Goal: Transaction & Acquisition: Obtain resource

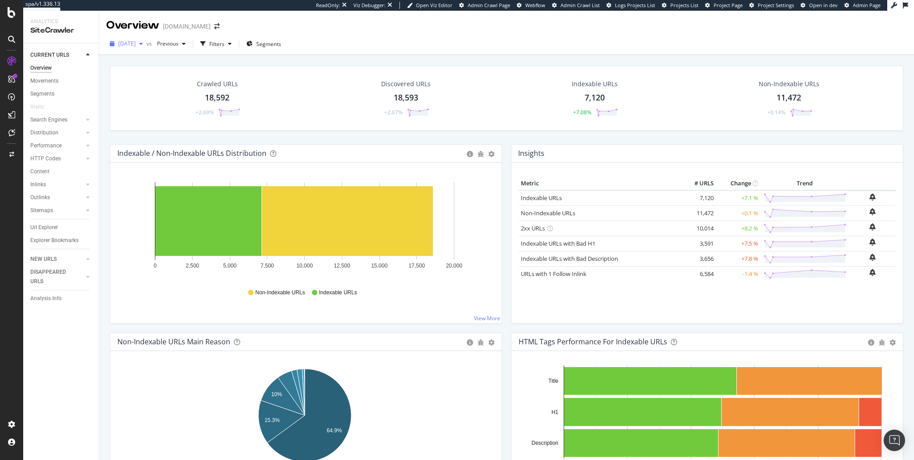
click at [136, 40] on span "[DATE]" at bounding box center [126, 44] width 17 height 8
click at [149, 122] on div "[DATE] 21.7K URLs" at bounding box center [165, 130] width 106 height 17
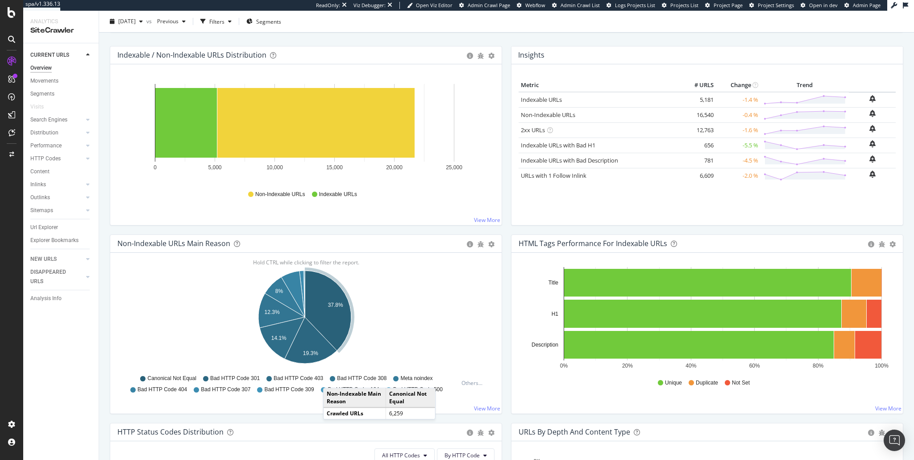
scroll to position [236, 0]
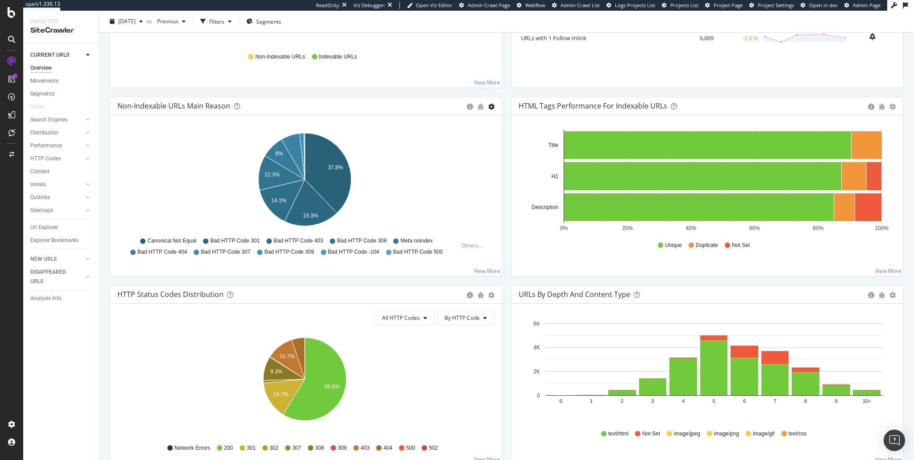
click at [491, 106] on icon "gear" at bounding box center [491, 107] width 6 height 6
click at [451, 138] on span "Table" at bounding box center [460, 140] width 81 height 12
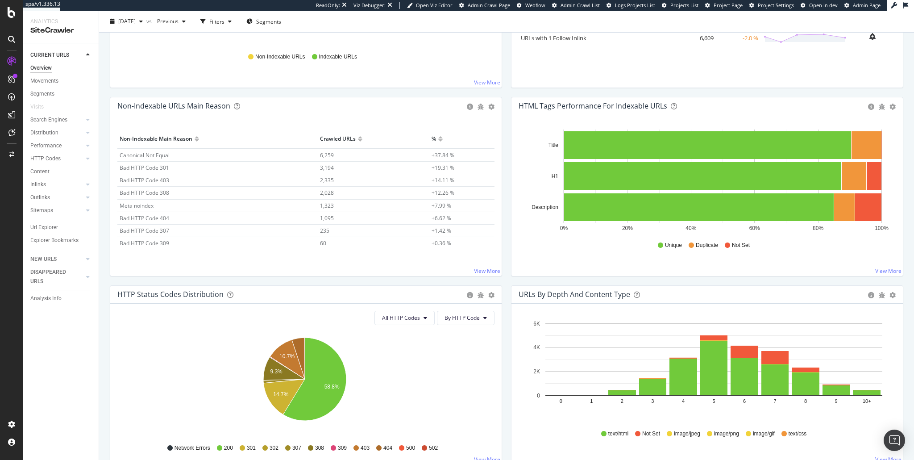
click at [159, 179] on span "Bad HTTP Code 403" at bounding box center [145, 180] width 50 height 8
drag, startPoint x: 427, startPoint y: 217, endPoint x: 378, endPoint y: 211, distance: 49.0
click at [448, 217] on td "+6.62 %" at bounding box center [461, 217] width 65 height 12
click at [321, 215] on span "1,095" at bounding box center [327, 218] width 14 height 8
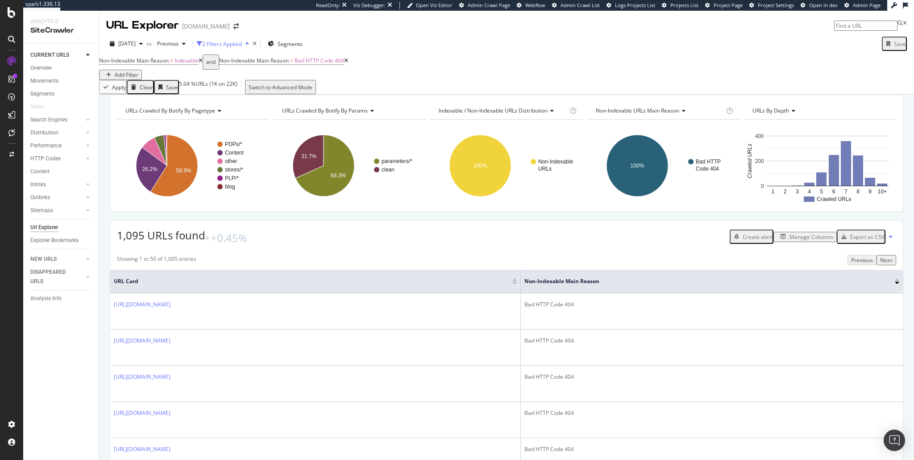
click at [242, 43] on div "2 Filters Applied" at bounding box center [222, 44] width 40 height 8
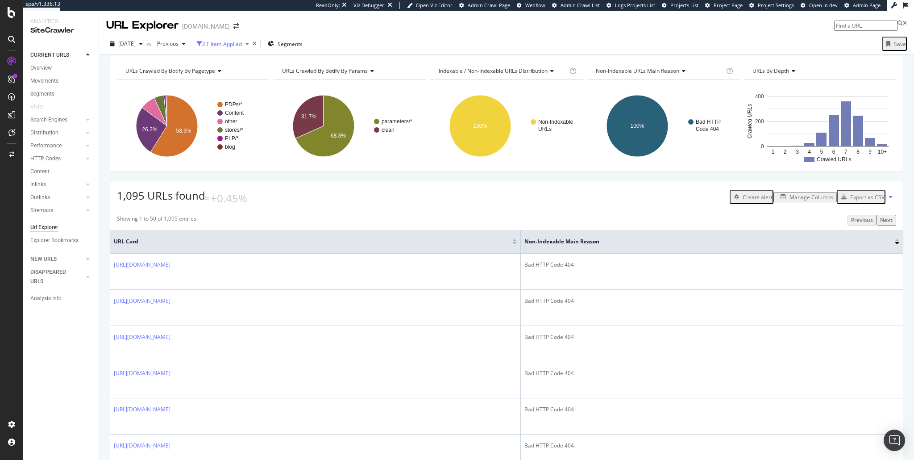
click at [242, 44] on div "2 Filters Applied" at bounding box center [222, 44] width 40 height 8
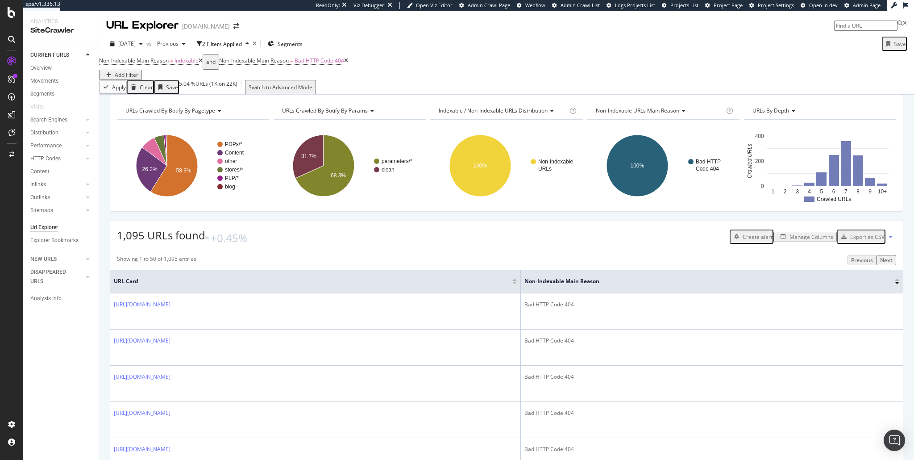
click at [138, 71] on div "Add Filter" at bounding box center [127, 75] width 24 height 8
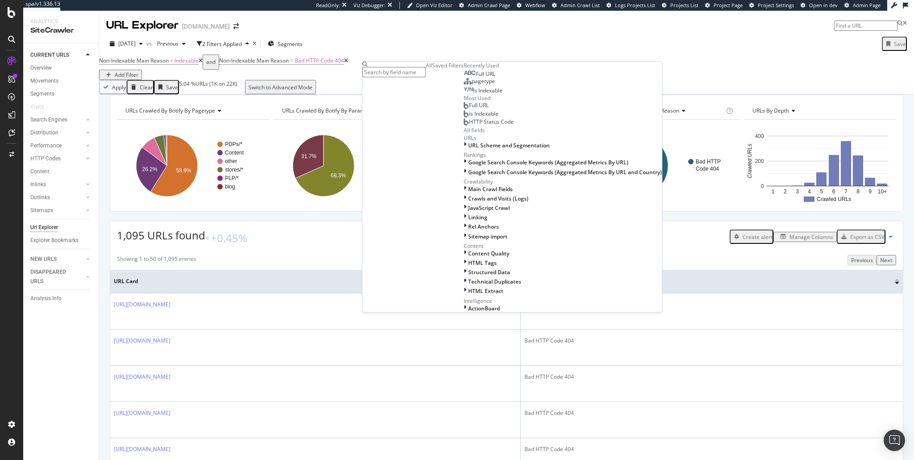
click at [409, 75] on input "text" at bounding box center [393, 72] width 63 height 10
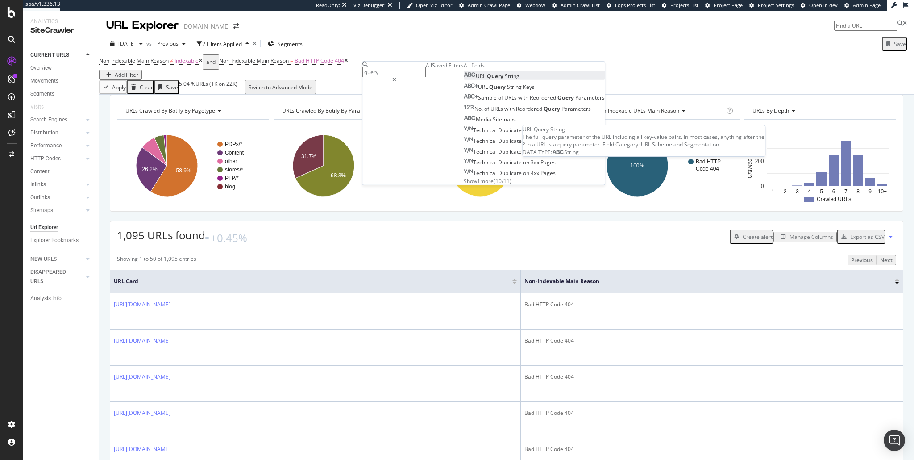
type input "query"
click at [505, 80] on span "String" at bounding box center [512, 76] width 15 height 8
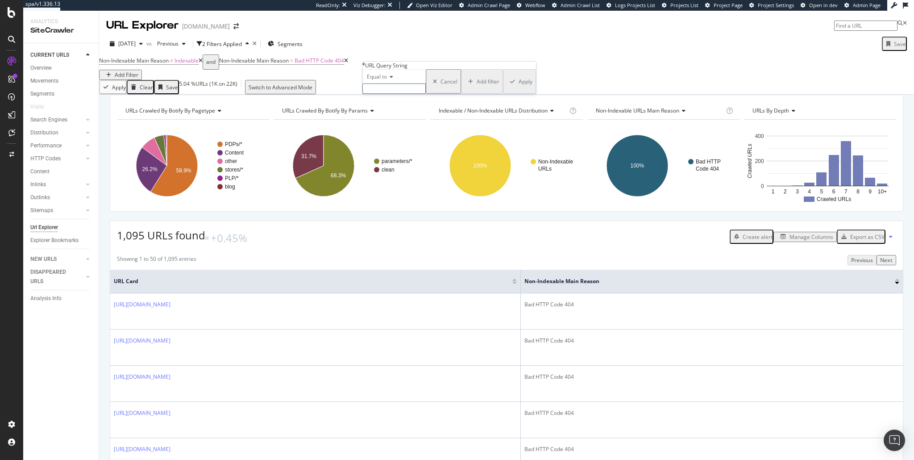
click at [393, 83] on div "Equal to" at bounding box center [393, 76] width 63 height 14
click at [402, 158] on span "Doesn't contain" at bounding box center [384, 154] width 39 height 8
click at [398, 94] on input "text" at bounding box center [393, 88] width 63 height 10
type input ".*"
click at [461, 99] on div "Doesn't contain .* Cancel Add filter Apply" at bounding box center [449, 84] width 174 height 30
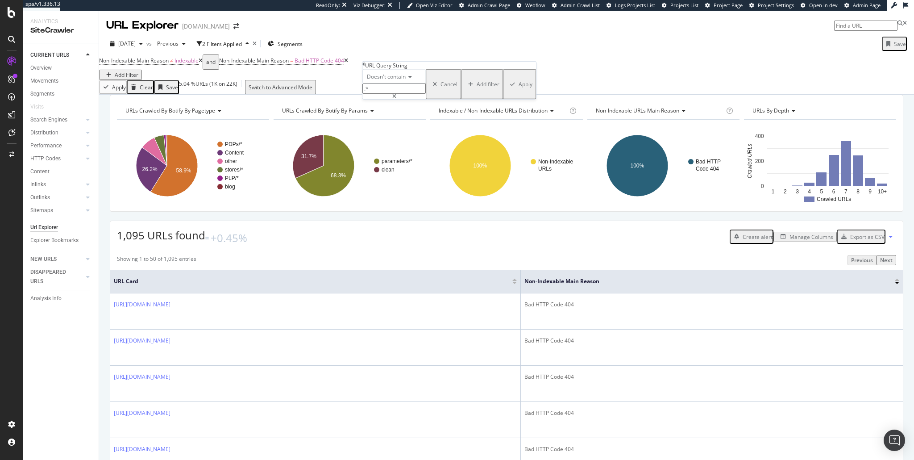
click at [460, 99] on div "Doesn't contain .* Cancel Add filter Apply" at bounding box center [449, 84] width 174 height 30
click at [518, 88] on div "Apply" at bounding box center [525, 84] width 14 height 8
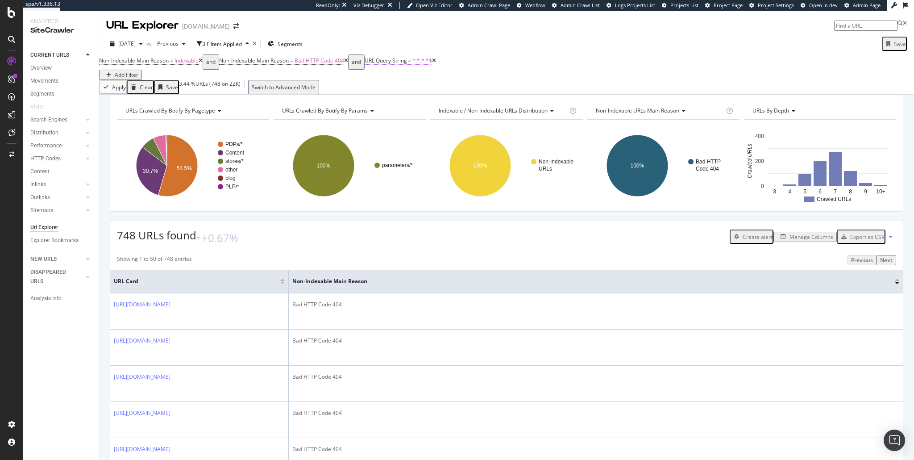
click at [407, 64] on span "URL Query String" at bounding box center [386, 61] width 42 height 8
click at [418, 66] on div "URL Query String" at bounding box center [401, 64] width 42 height 8
click at [380, 65] on icon at bounding box center [378, 62] width 3 height 5
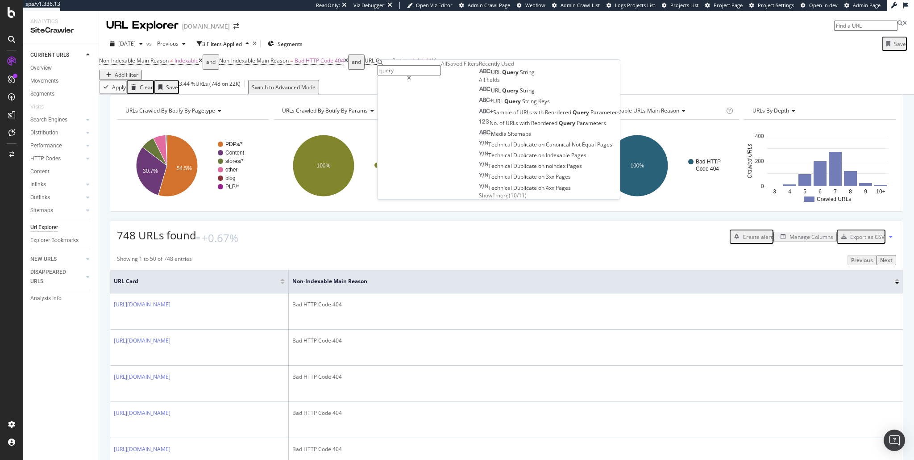
drag, startPoint x: 526, startPoint y: 66, endPoint x: 487, endPoint y: 79, distance: 41.3
click at [411, 75] on icon at bounding box center [409, 77] width 4 height 5
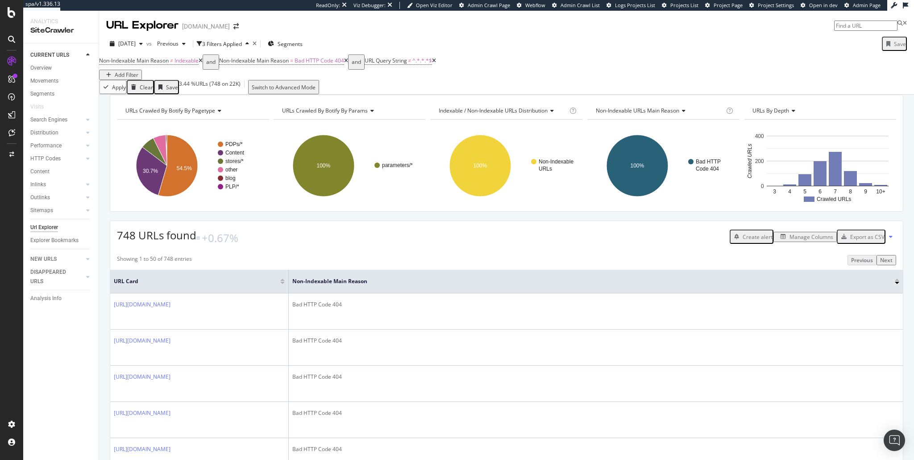
click at [342, 79] on div "Non-Indexable Main Reason ≠ Indexable and Non-Indexable Main Reason = Bad HTTP …" at bounding box center [506, 66] width 815 height 25
click at [436, 63] on icon at bounding box center [434, 60] width 4 height 5
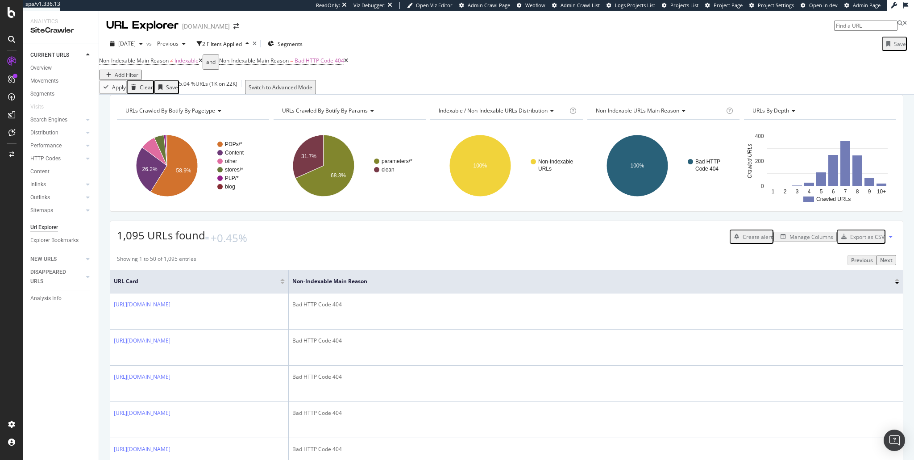
click at [138, 71] on div "Add Filter" at bounding box center [127, 75] width 24 height 8
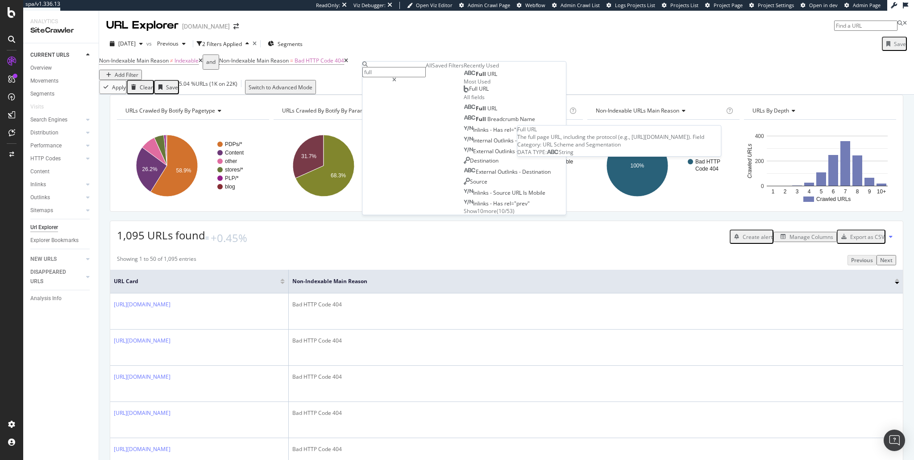
type input "full"
click at [464, 78] on div "Full URL" at bounding box center [480, 73] width 33 height 7
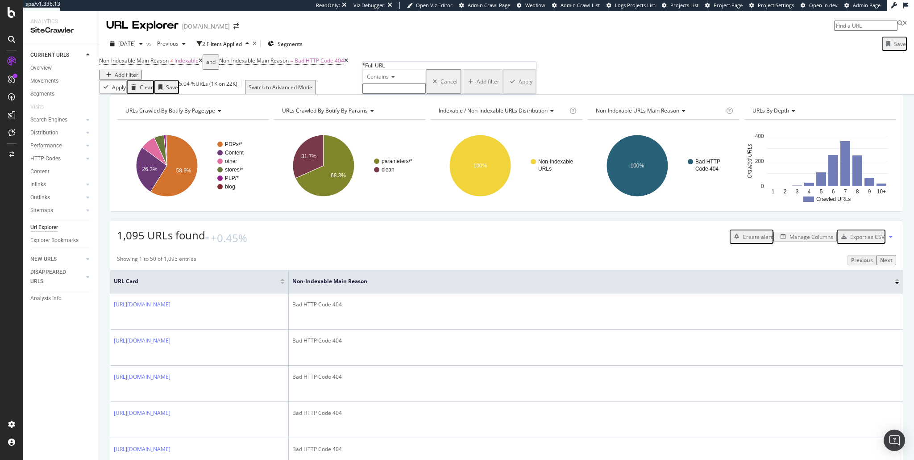
click at [383, 80] on span "Contains" at bounding box center [378, 77] width 22 height 8
click at [398, 158] on span "Doesn't contain" at bounding box center [384, 154] width 39 height 8
click at [415, 94] on input "text" at bounding box center [393, 88] width 63 height 10
type input "?"
click at [518, 88] on div "Apply" at bounding box center [525, 84] width 14 height 8
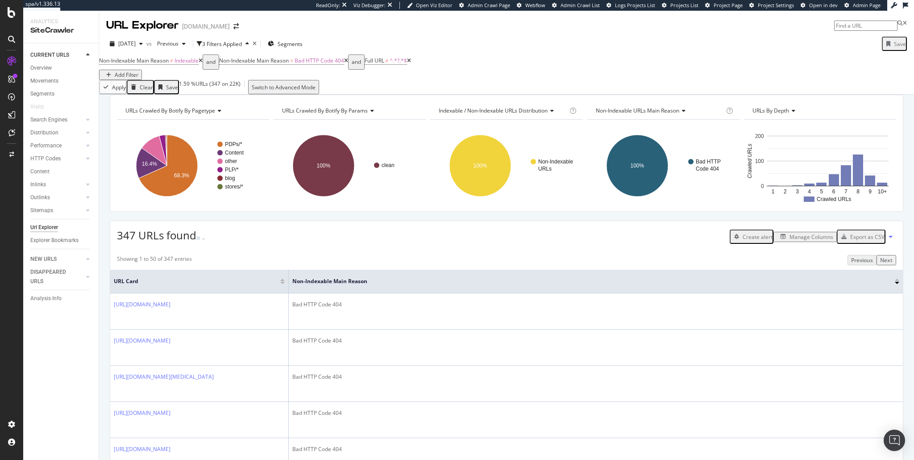
click at [864, 240] on div "Export as CSV" at bounding box center [867, 237] width 34 height 8
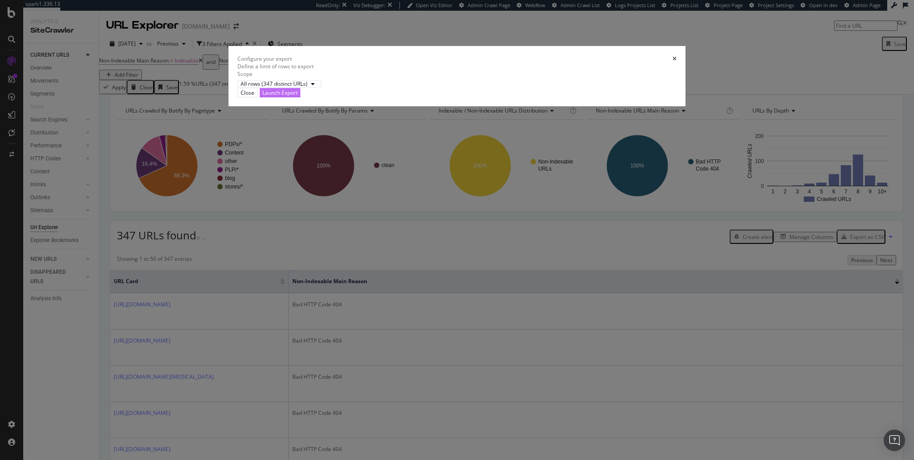
click at [298, 96] on div "Launch Export" at bounding box center [279, 93] width 35 height 8
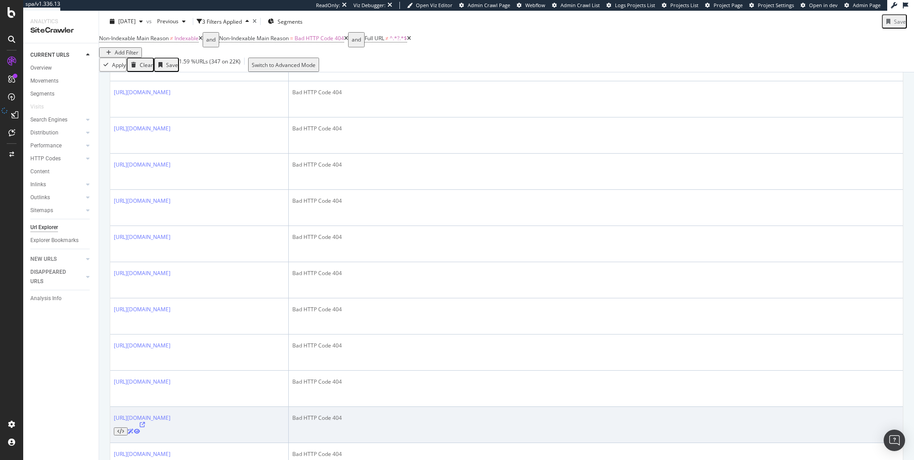
scroll to position [1478, 0]
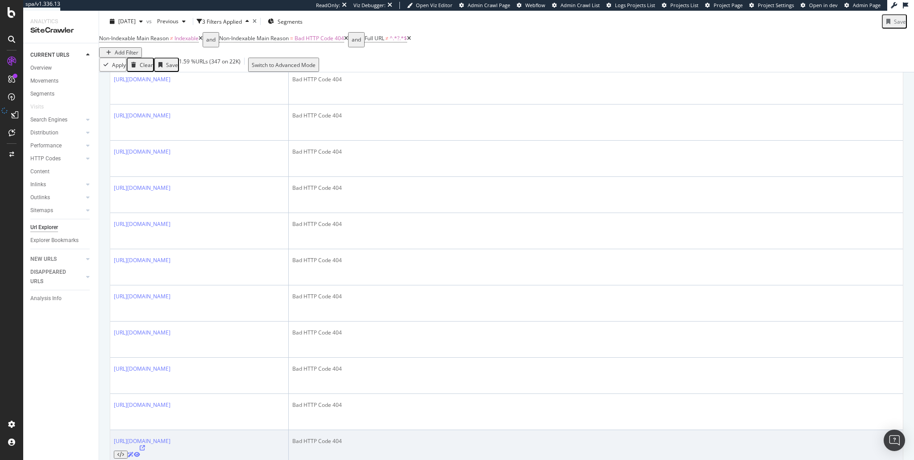
scroll to position [1494, 0]
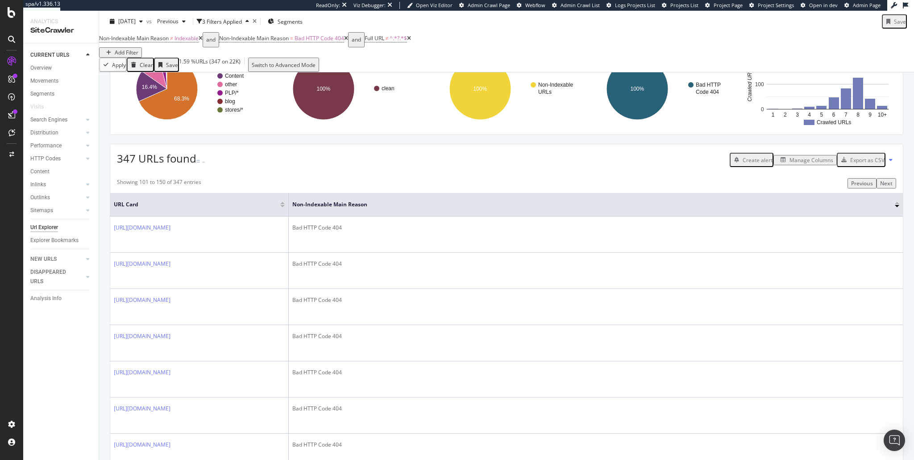
scroll to position [0, 0]
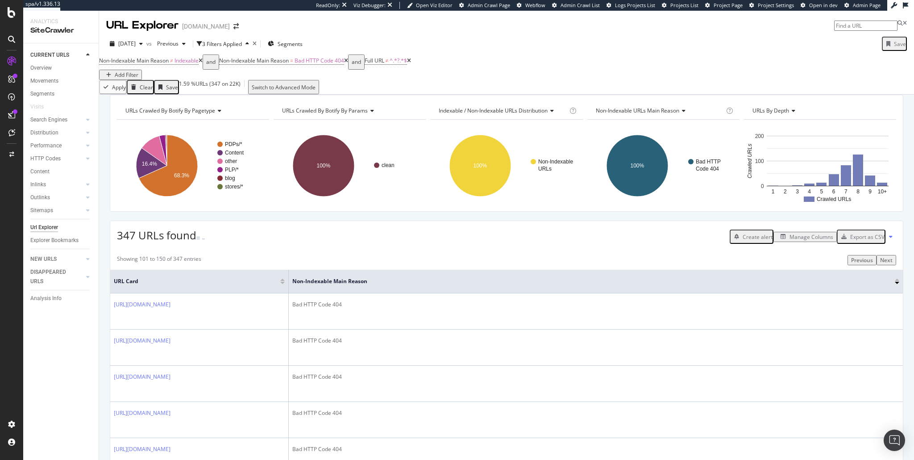
click at [792, 240] on div "Manage Columns" at bounding box center [811, 237] width 44 height 8
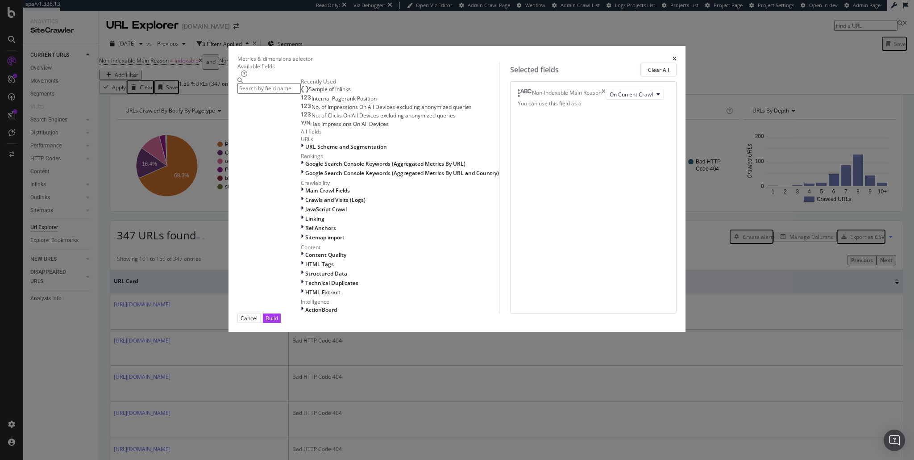
click at [301, 93] on input "modal" at bounding box center [268, 88] width 63 height 10
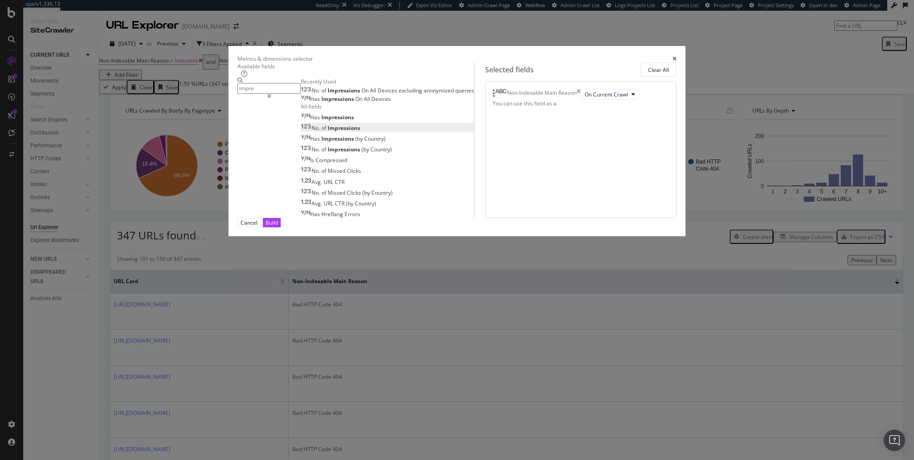
click at [327, 132] on span "Impressions" at bounding box center [343, 128] width 33 height 8
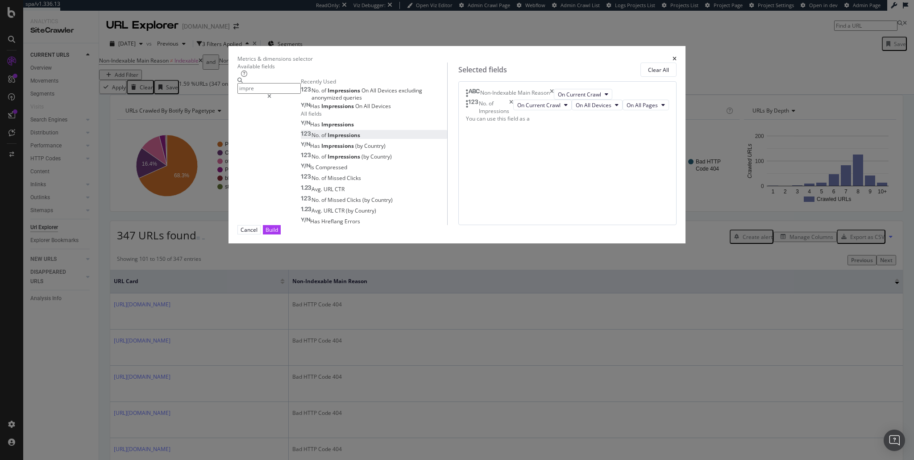
click at [301, 93] on input "impre" at bounding box center [268, 88] width 63 height 10
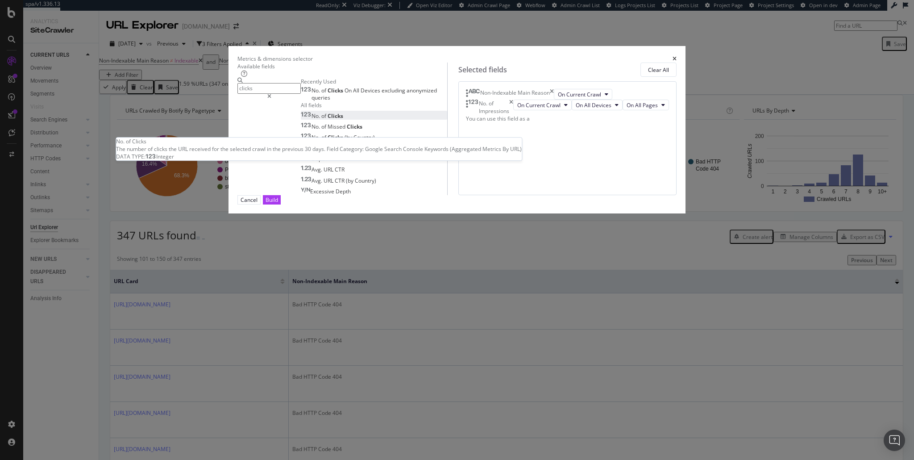
type input "clicks"
click at [327, 120] on span "Clicks" at bounding box center [335, 116] width 16 height 8
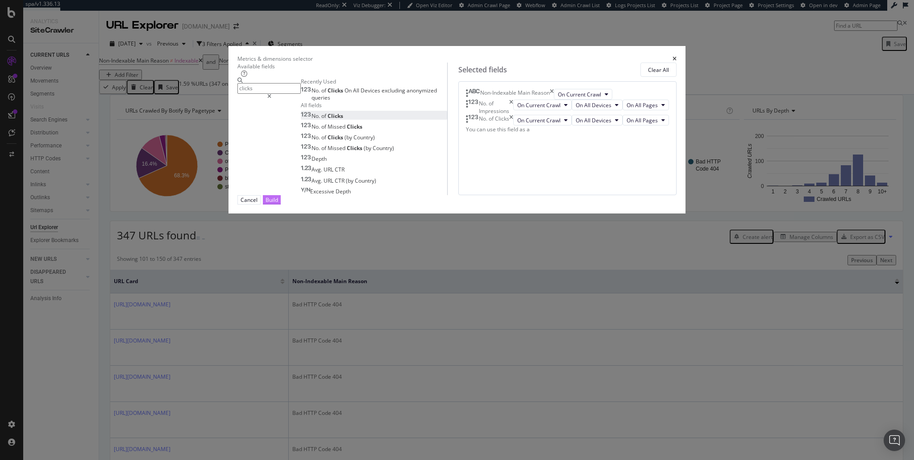
click at [278, 203] on div "Build" at bounding box center [271, 200] width 12 height 8
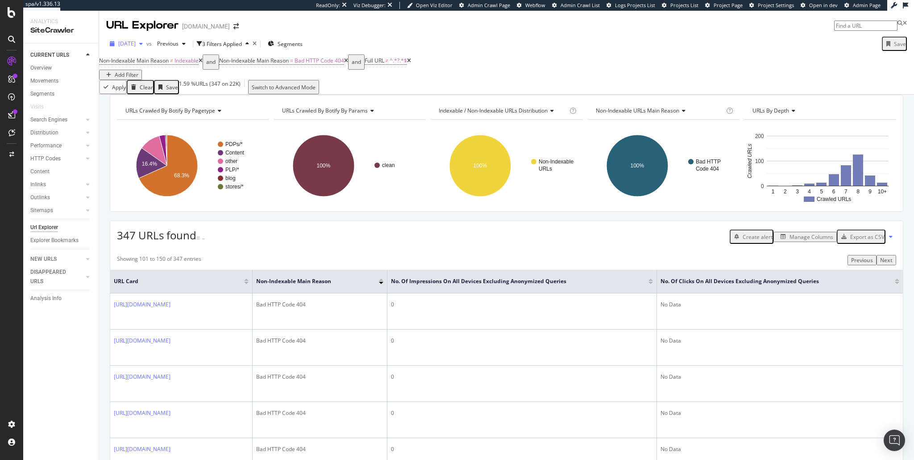
click at [136, 45] on span "[DATE]" at bounding box center [126, 44] width 17 height 8
click at [139, 75] on div "[DATE] #2" at bounding box center [142, 76] width 46 height 8
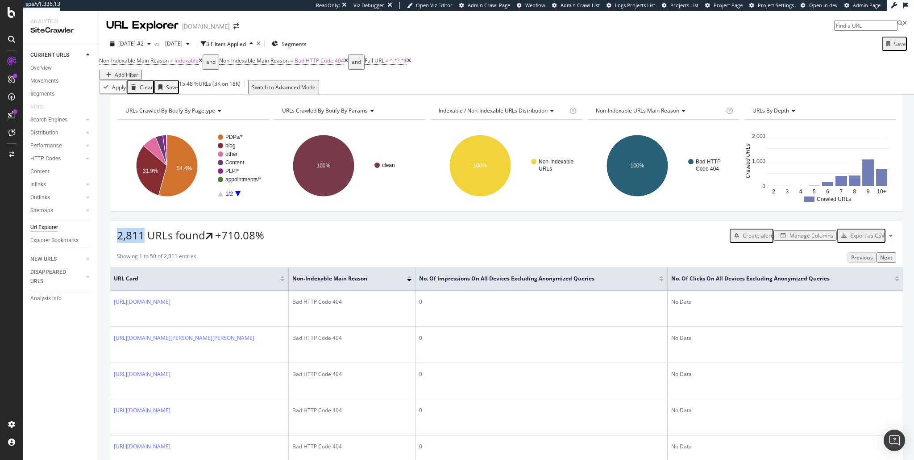
drag, startPoint x: 119, startPoint y: 251, endPoint x: 143, endPoint y: 252, distance: 23.7
click at [143, 243] on span "2,811 URLs found" at bounding box center [161, 235] width 88 height 15
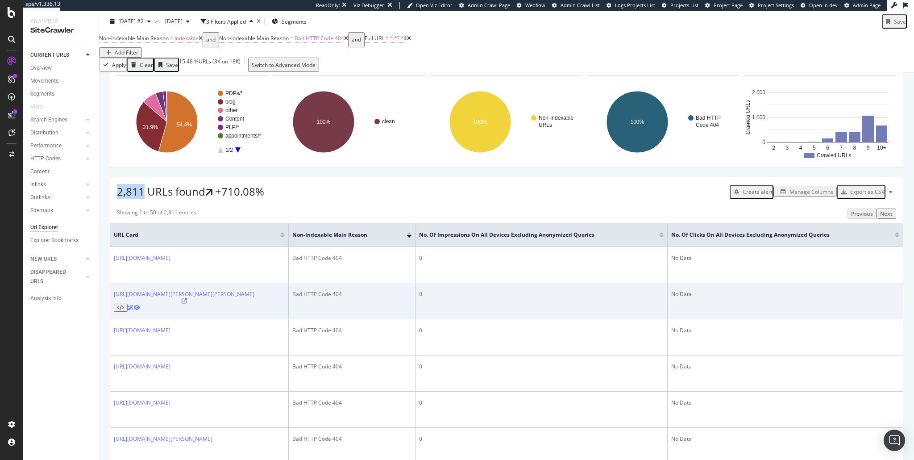
scroll to position [43, 0]
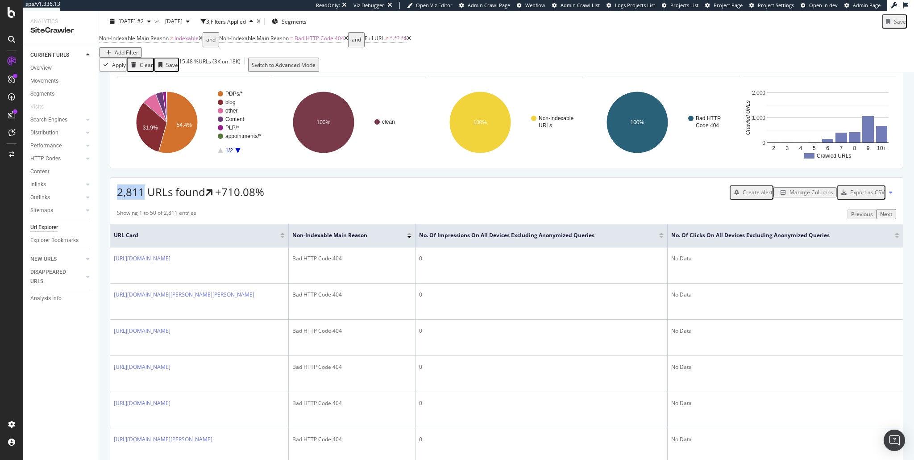
click at [789, 196] on div "Manage Columns" at bounding box center [811, 192] width 44 height 8
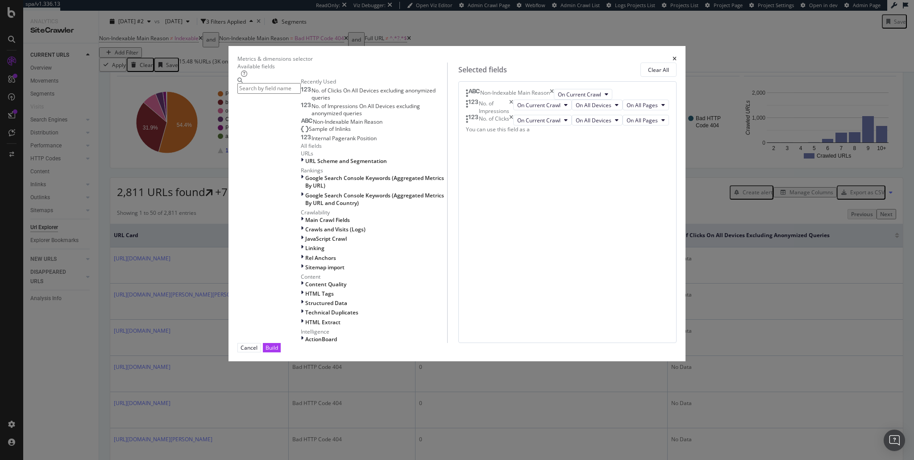
click at [513, 125] on icon "times" at bounding box center [511, 120] width 4 height 11
click at [509, 115] on div "No. of Impressions" at bounding box center [494, 106] width 30 height 15
click at [513, 115] on div "No. of Impressions" at bounding box center [489, 106] width 47 height 15
click at [513, 115] on icon "times" at bounding box center [511, 106] width 4 height 15
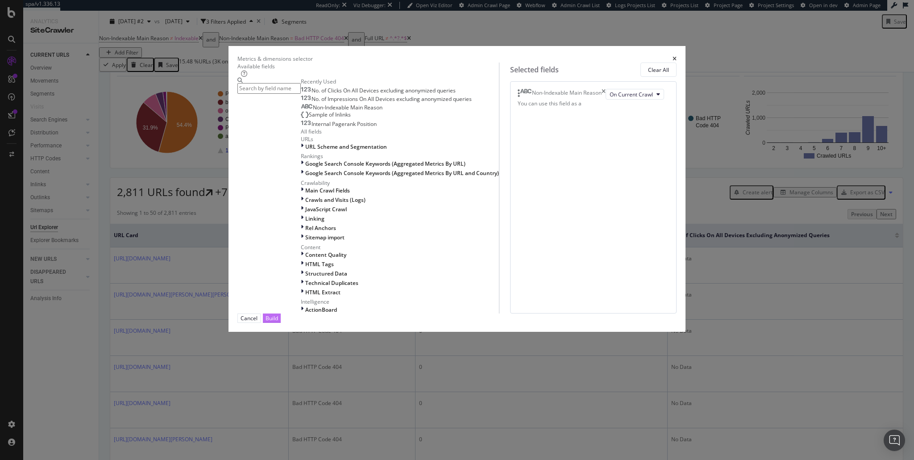
click at [278, 322] on div "Build" at bounding box center [271, 318] width 12 height 8
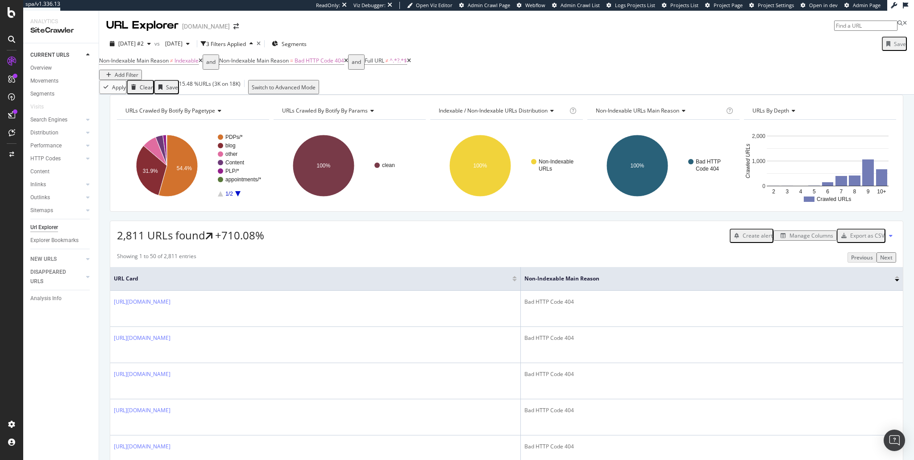
click at [870, 239] on div "Export as CSV" at bounding box center [867, 236] width 34 height 8
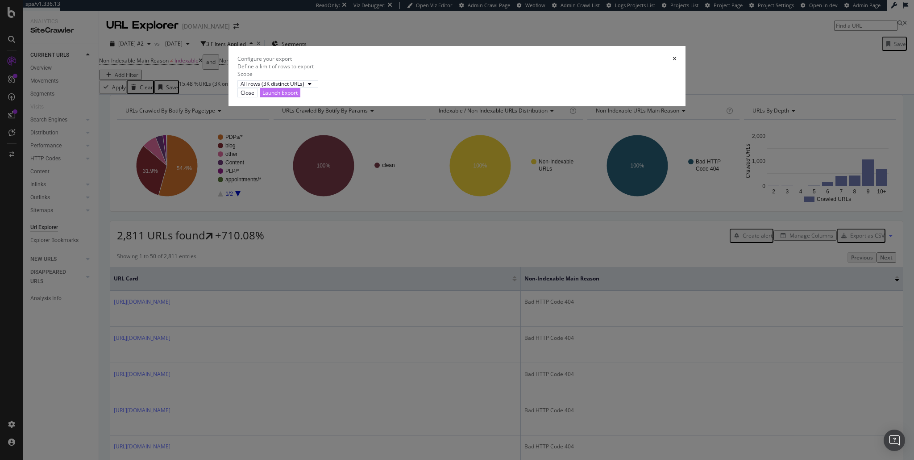
click at [298, 96] on div "Launch Export" at bounding box center [279, 93] width 35 height 8
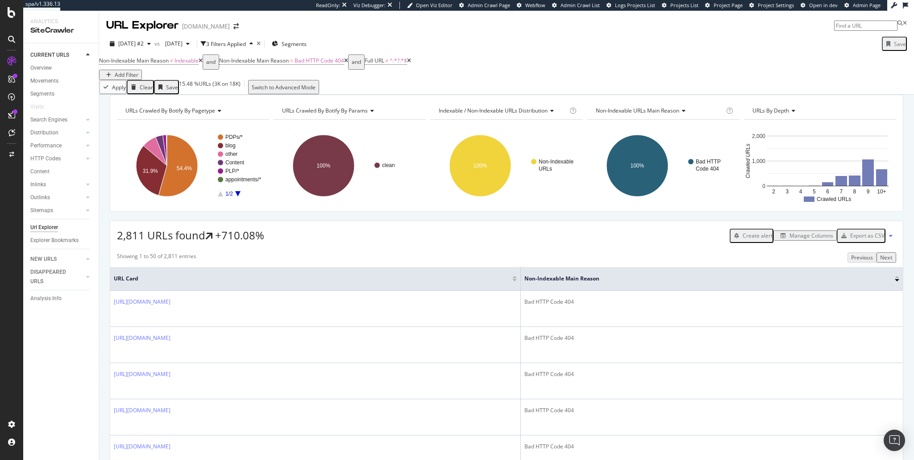
click at [138, 71] on div "Add Filter" at bounding box center [127, 75] width 24 height 8
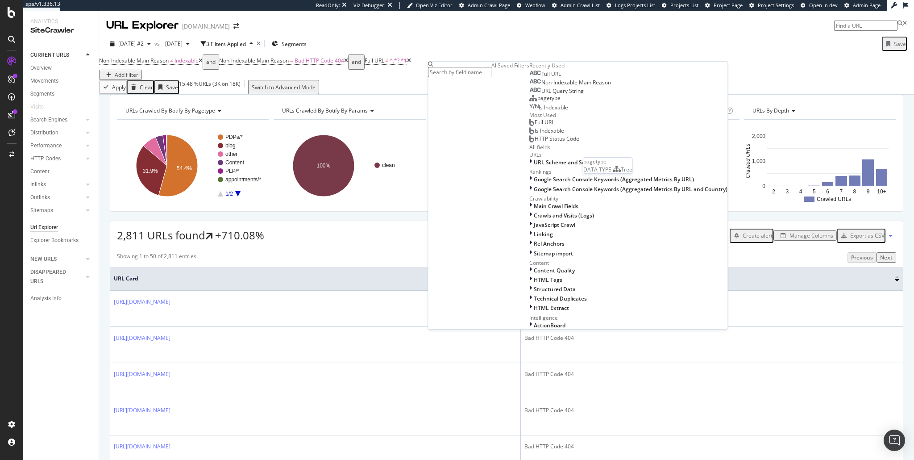
click at [537, 102] on span "pagetype" at bounding box center [548, 98] width 23 height 8
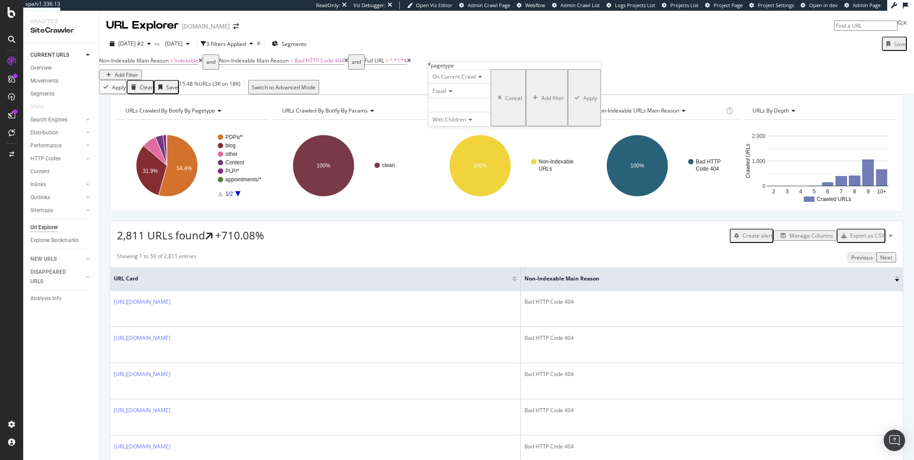
click at [448, 112] on div at bounding box center [459, 105] width 62 height 14
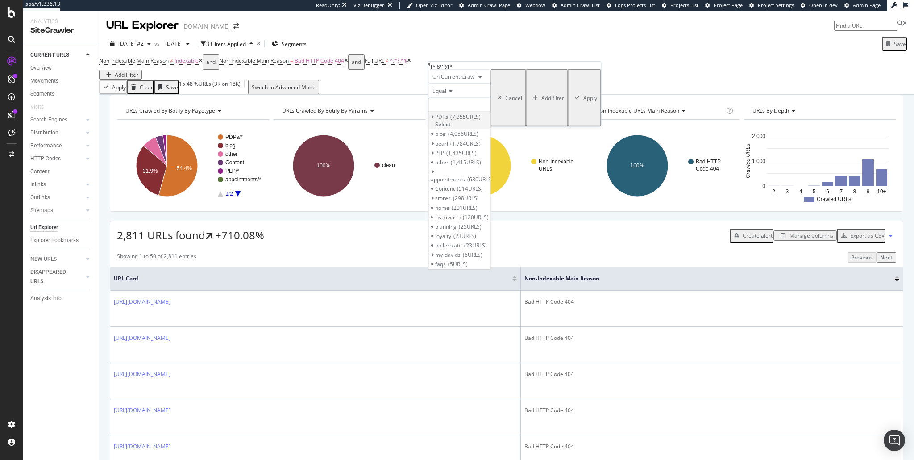
click at [448, 120] on span "PDPs" at bounding box center [441, 117] width 13 height 8
drag, startPoint x: 502, startPoint y: 138, endPoint x: 498, endPoint y: 141, distance: 5.4
click at [0, 0] on span "Select" at bounding box center [0, 0] width 0 height 0
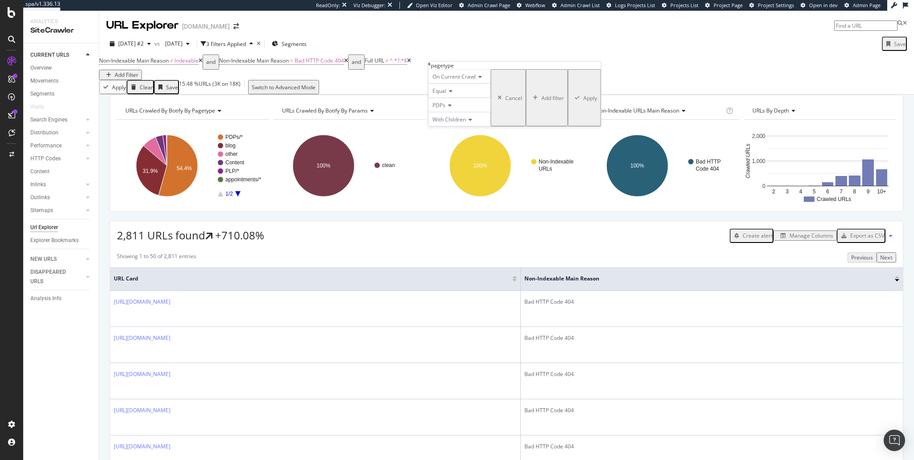
click at [583, 101] on div "Apply" at bounding box center [590, 98] width 14 height 8
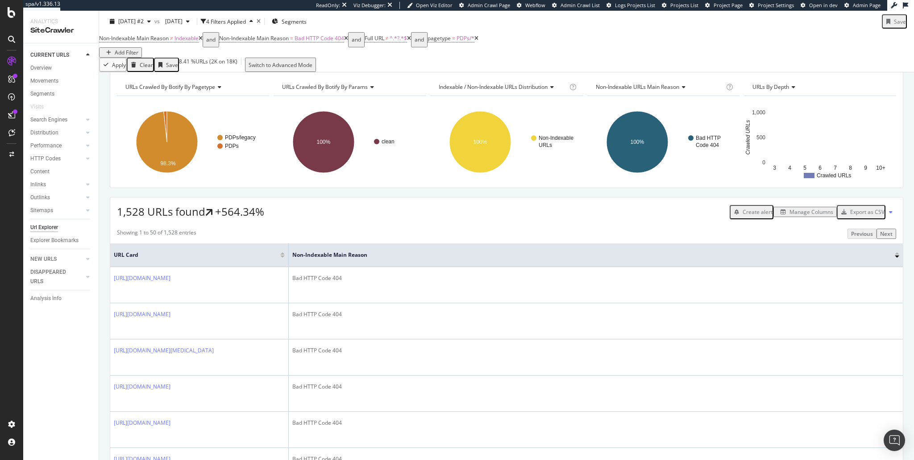
scroll to position [11, 0]
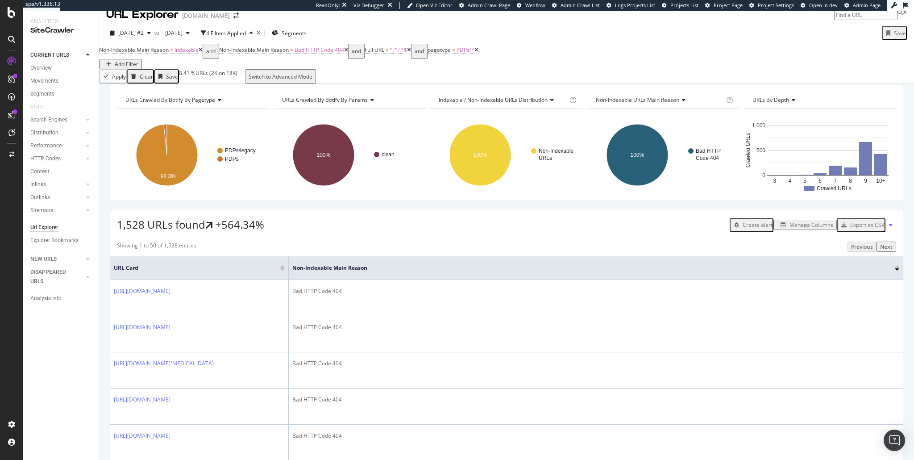
click at [868, 228] on div "Export as CSV" at bounding box center [867, 225] width 34 height 8
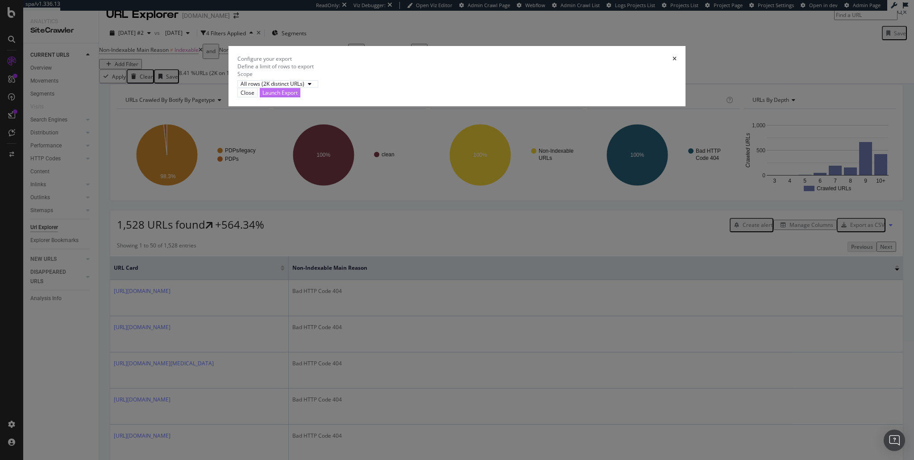
click at [298, 96] on div "Launch Export" at bounding box center [279, 93] width 35 height 8
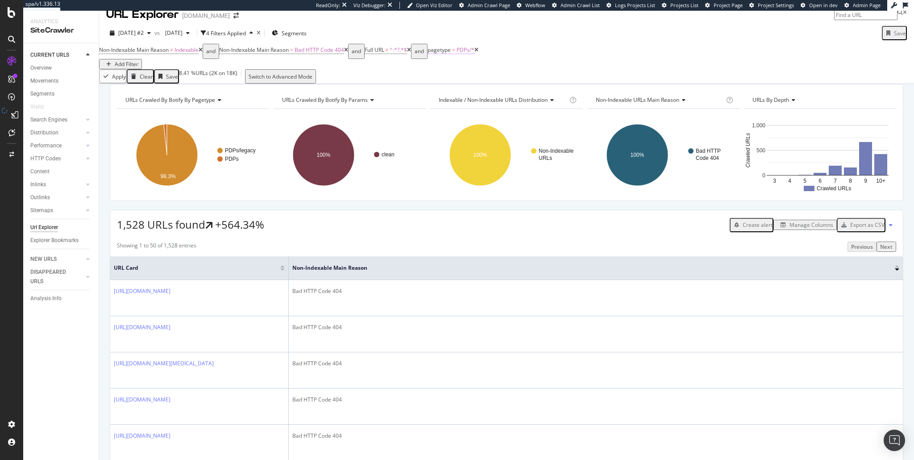
click at [455, 54] on span "=" at bounding box center [453, 50] width 3 height 8
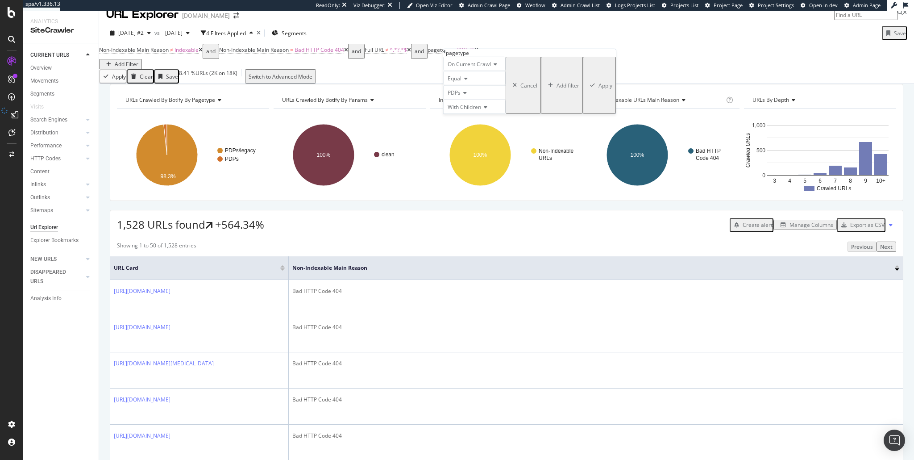
click at [460, 96] on span "PDPs" at bounding box center [454, 93] width 13 height 8
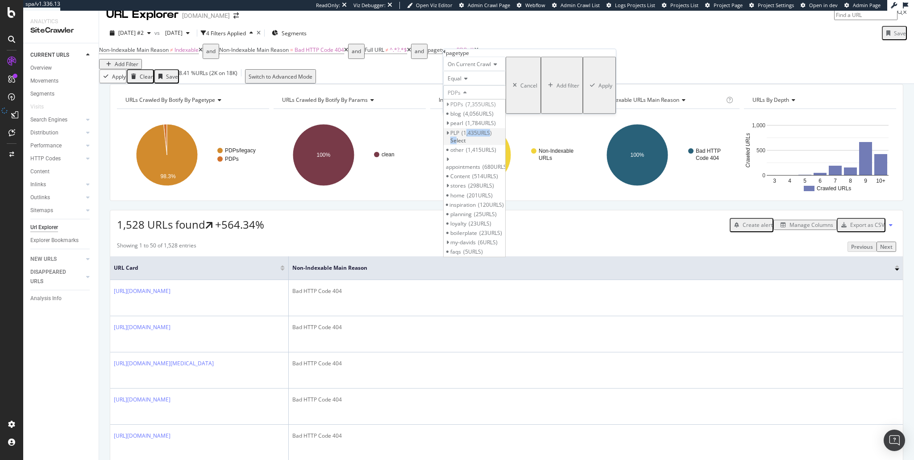
drag, startPoint x: 476, startPoint y: 159, endPoint x: 512, endPoint y: 157, distance: 36.2
click at [505, 145] on div "PLP 1,435 URLS Select" at bounding box center [474, 136] width 62 height 17
click at [466, 144] on span "Select" at bounding box center [458, 141] width 16 height 8
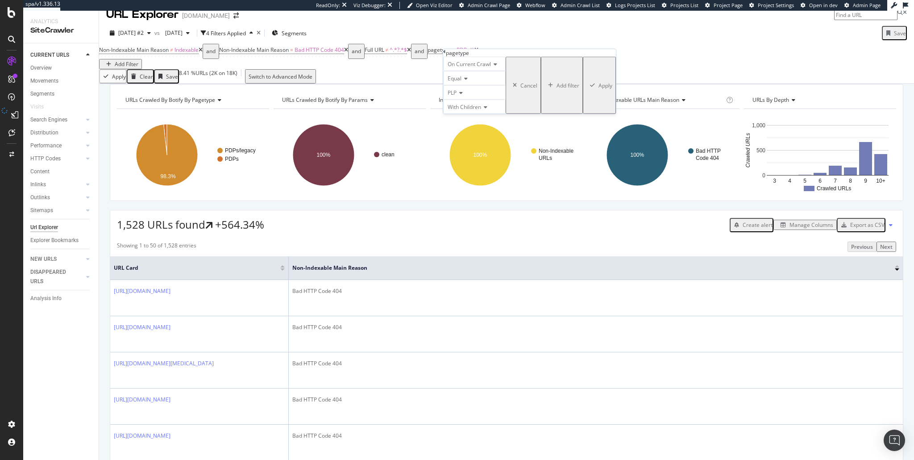
click at [535, 114] on div "On Current Crawl Equal PLP With Children Cancel Add filter Apply" at bounding box center [529, 85] width 173 height 57
click at [598, 89] on div "Apply" at bounding box center [605, 85] width 14 height 8
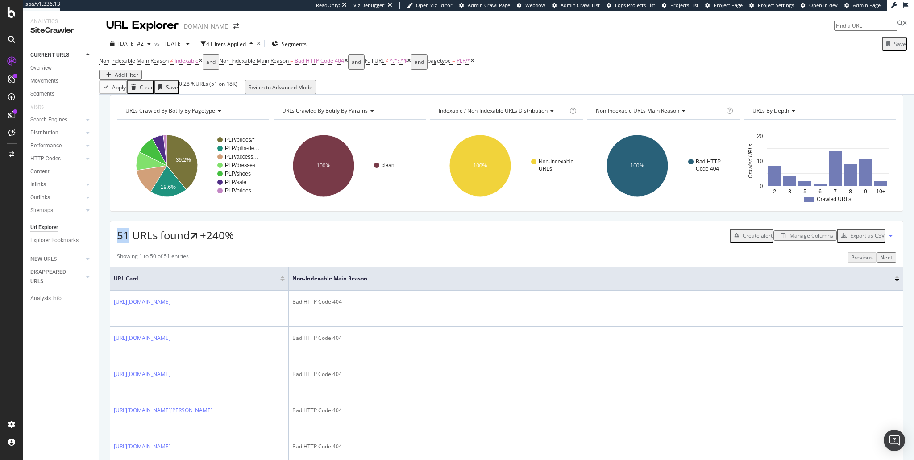
drag, startPoint x: 114, startPoint y: 246, endPoint x: 130, endPoint y: 247, distance: 15.6
click at [130, 243] on div "51 URLs found +240% Create alert Manage Columns Export as CSV" at bounding box center [506, 232] width 792 height 22
click at [865, 239] on div "Export as CSV" at bounding box center [867, 236] width 34 height 8
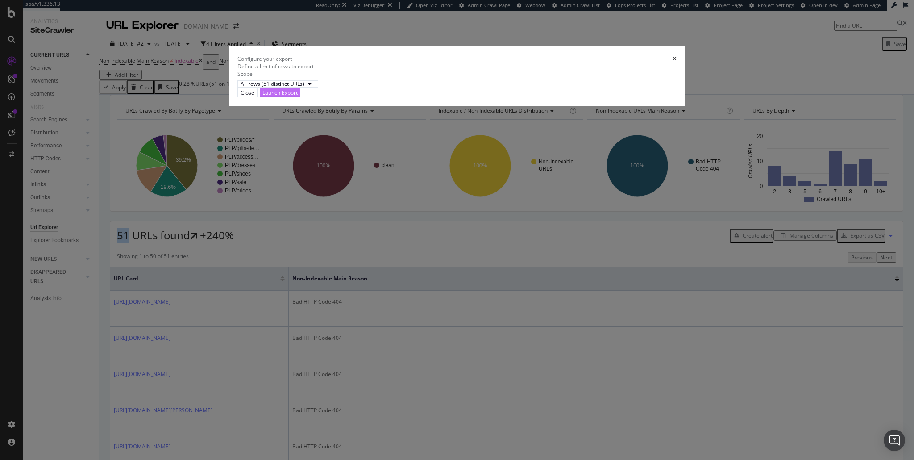
click at [298, 96] on div "Launch Export" at bounding box center [279, 93] width 35 height 8
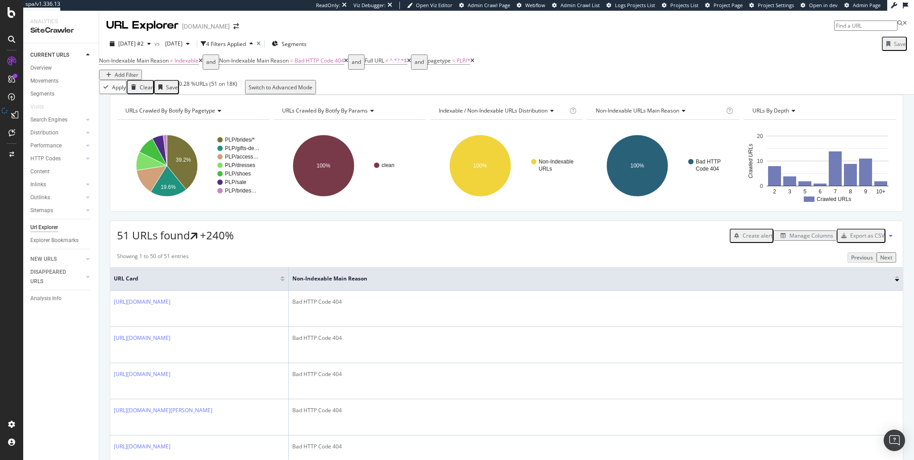
click at [245, 243] on div "51 URLs found +240% Create alert Manage Columns Export as CSV" at bounding box center [506, 232] width 792 height 22
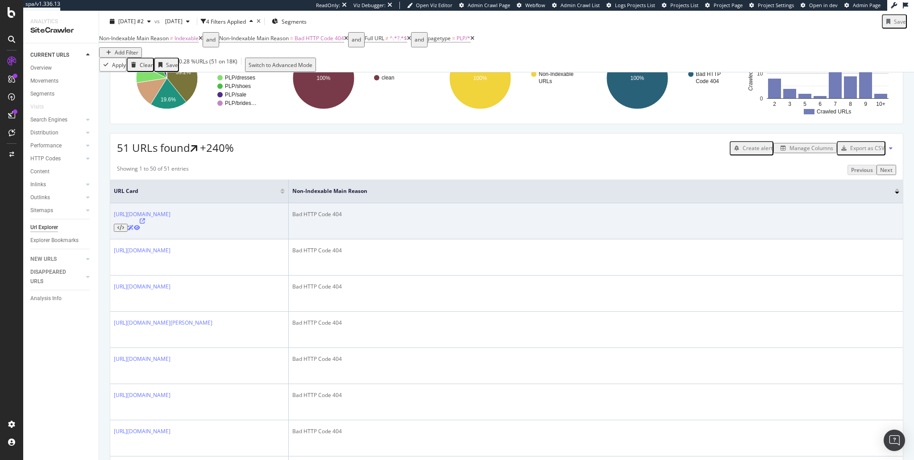
scroll to position [75, 0]
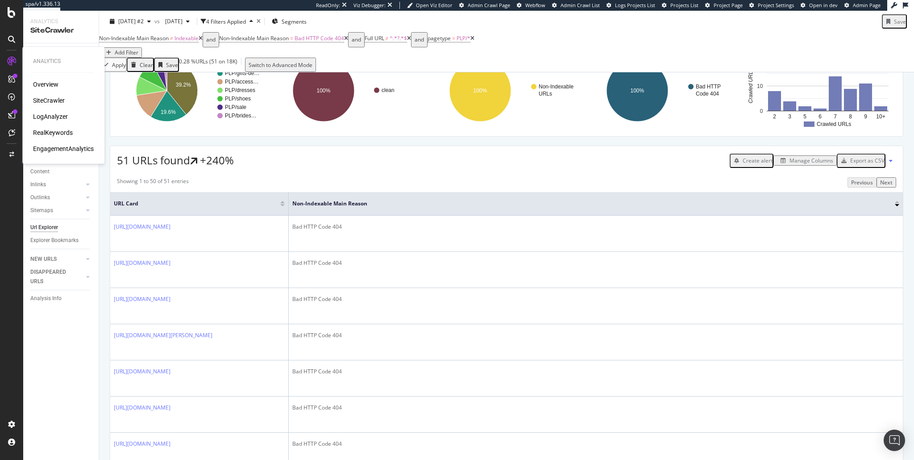
click at [46, 133] on div "RealKeywords" at bounding box center [53, 132] width 40 height 9
click at [56, 152] on div "DataExports" at bounding box center [50, 153] width 35 height 9
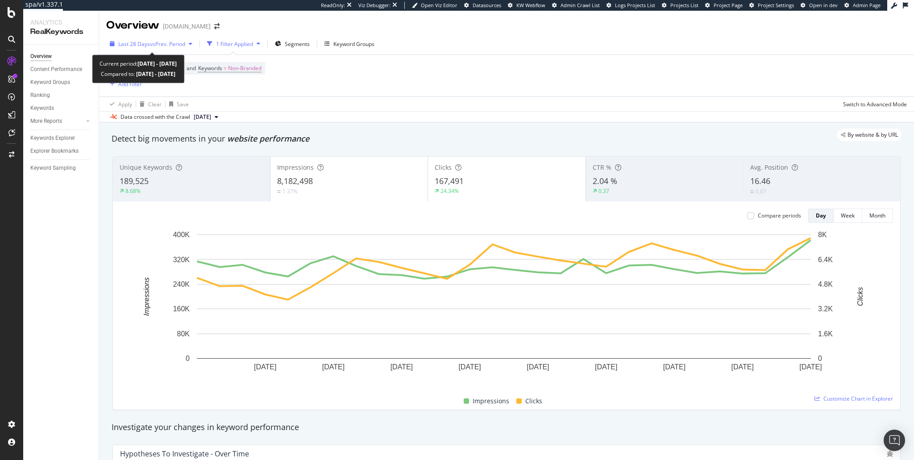
click at [182, 43] on span "vs Prev. Period" at bounding box center [167, 44] width 35 height 8
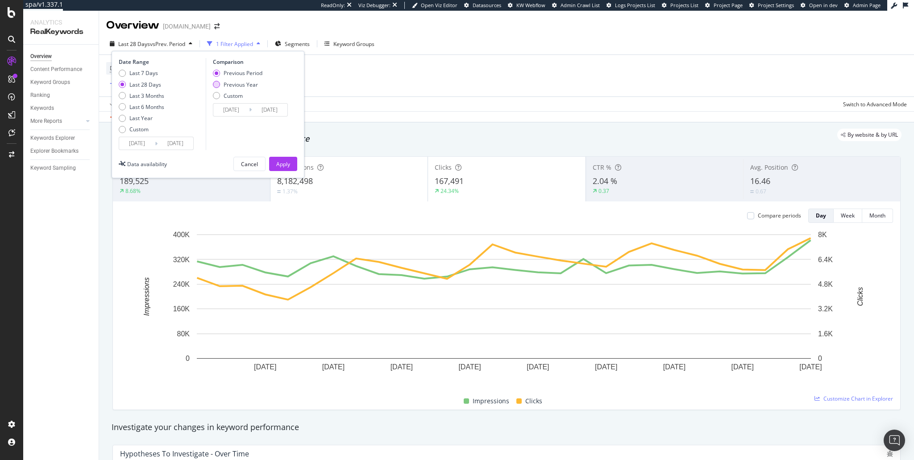
click at [225, 87] on div "Previous Year" at bounding box center [241, 85] width 34 height 8
type input "2024/07/29"
type input "2024/08/25"
click at [282, 161] on div "Apply" at bounding box center [283, 164] width 14 height 8
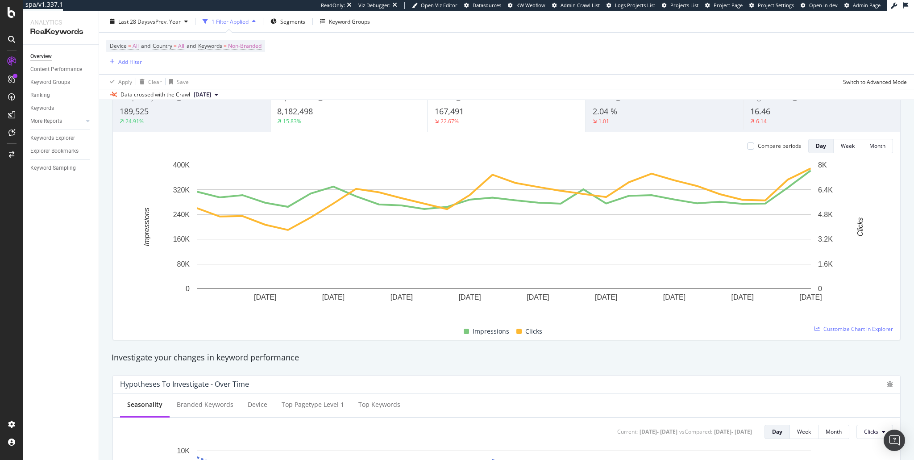
drag, startPoint x: 281, startPoint y: 357, endPoint x: 265, endPoint y: 369, distance: 19.8
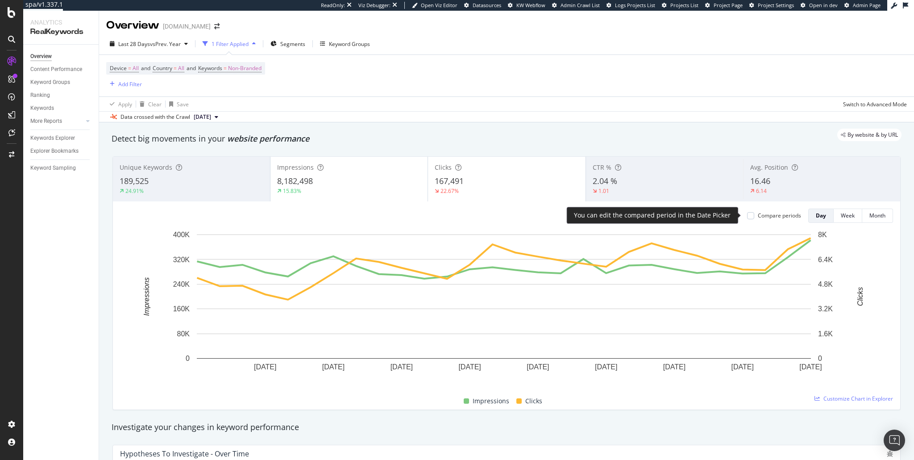
click at [773, 217] on div "Compare periods" at bounding box center [779, 215] width 43 height 8
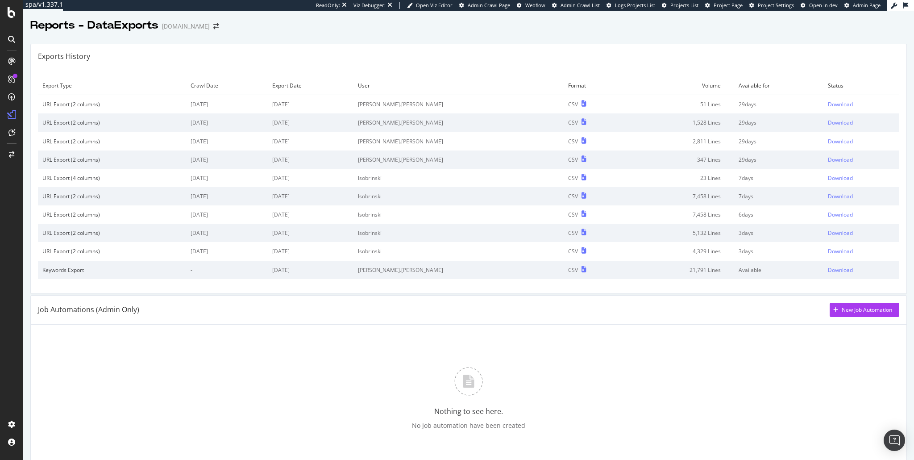
click at [693, 318] on div "Job Automations (Admin Only) New Job Automation" at bounding box center [468, 309] width 875 height 29
click at [828, 141] on div "Download" at bounding box center [840, 141] width 25 height 8
click at [828, 124] on div "Download" at bounding box center [840, 123] width 25 height 8
click at [828, 105] on div "Download" at bounding box center [840, 104] width 25 height 8
click at [626, 364] on div "Nothing to see here. No Job automation have been created" at bounding box center [468, 398] width 861 height 134
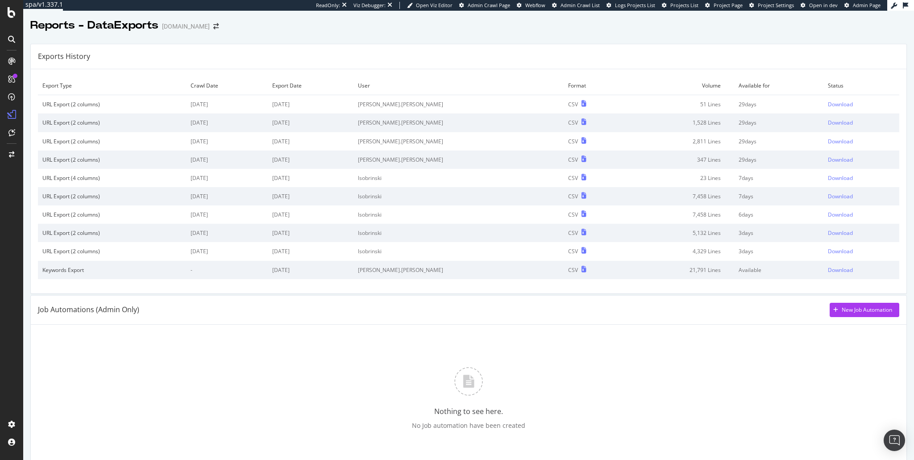
click at [703, 363] on div "Nothing to see here. No Job automation have been created" at bounding box center [468, 398] width 861 height 134
click at [593, 352] on div "Nothing to see here. No Job automation have been created" at bounding box center [468, 398] width 861 height 134
click at [671, 399] on div "Nothing to see here. No Job automation have been created" at bounding box center [468, 398] width 861 height 134
